Goal: Task Accomplishment & Management: Use online tool/utility

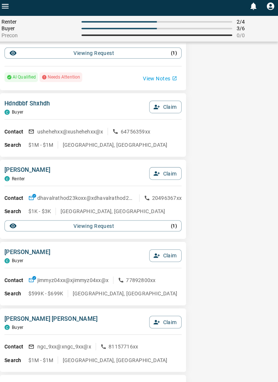
scroll to position [80, 0]
click at [168, 255] on button "Claim" at bounding box center [166, 256] width 32 height 13
click at [158, 257] on button "Confirm Claim" at bounding box center [155, 256] width 53 height 13
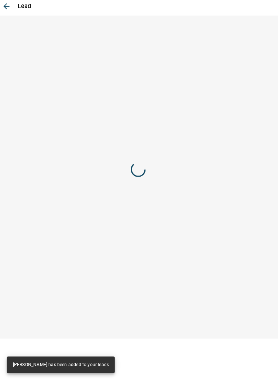
scroll to position [0, 0]
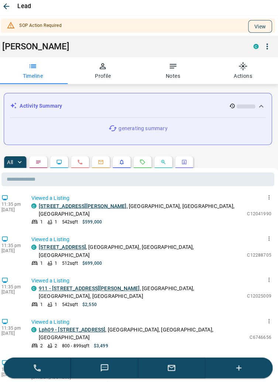
click at [260, 32] on button "View" at bounding box center [260, 29] width 24 height 13
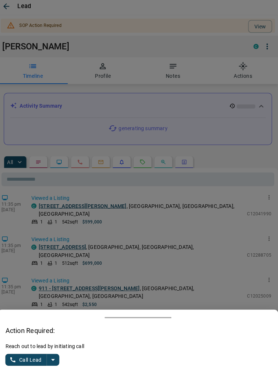
click at [60, 358] on button "split button" at bounding box center [54, 360] width 13 height 12
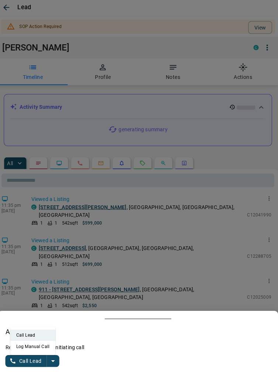
click at [43, 348] on li "Log Manual Call" at bounding box center [34, 345] width 45 height 11
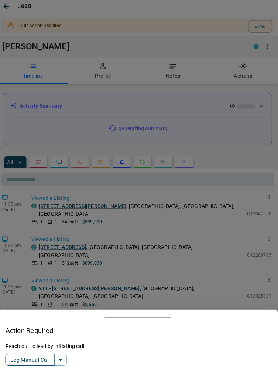
click at [24, 359] on button "Log Manual Call" at bounding box center [31, 360] width 49 height 12
click at [14, 359] on button "Yes" at bounding box center [14, 360] width 15 height 11
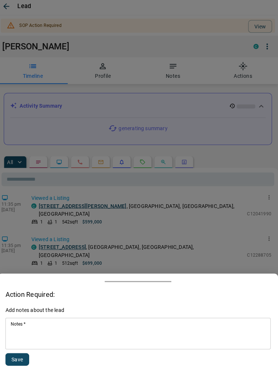
click at [57, 336] on textarea "Notes   *" at bounding box center [139, 334] width 253 height 25
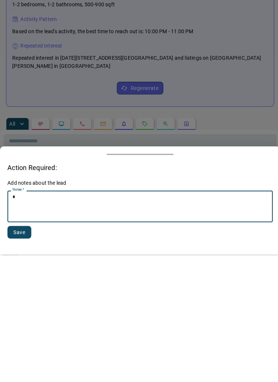
scroll to position [211, 0]
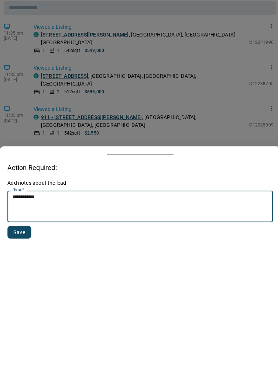
type textarea "**********"
click at [25, 358] on button "Save" at bounding box center [19, 359] width 24 height 13
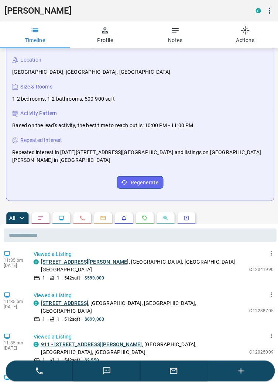
scroll to position [0, 0]
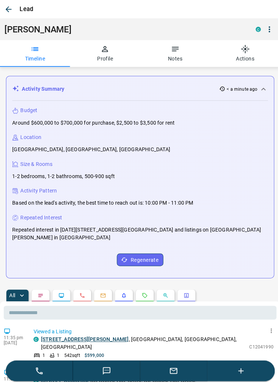
click at [9, 9] on icon "button" at bounding box center [9, 9] width 6 height 6
